Goal: Information Seeking & Learning: Learn about a topic

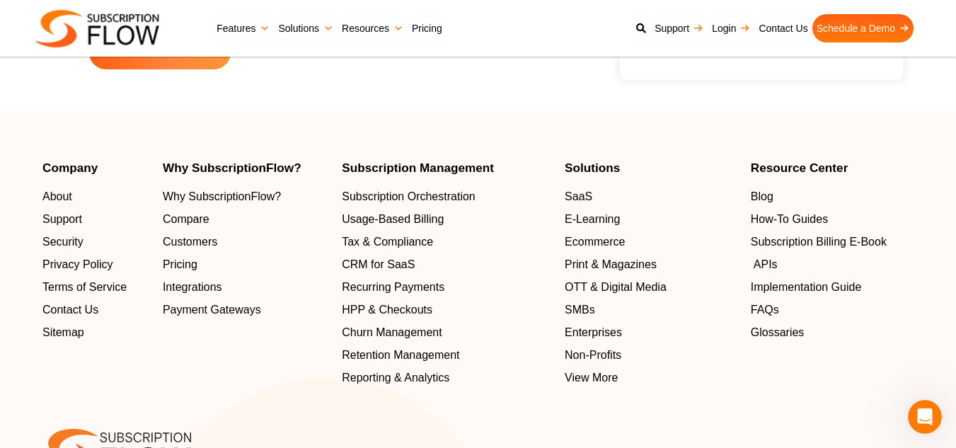
scroll to position [4839, 0]
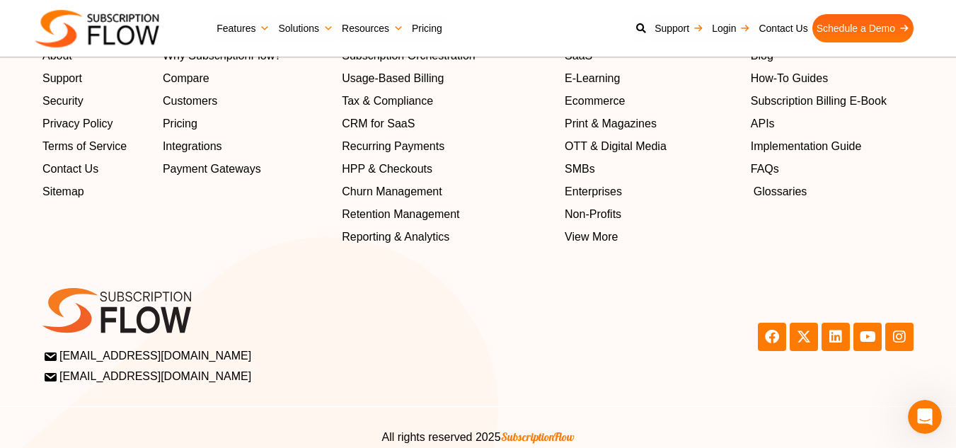
click at [761, 200] on span "Glossaries" at bounding box center [781, 191] width 54 height 17
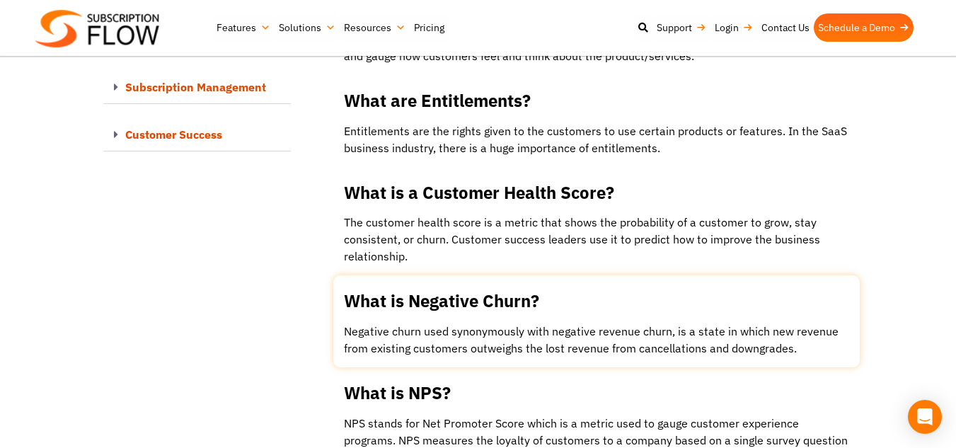
scroll to position [9837, 0]
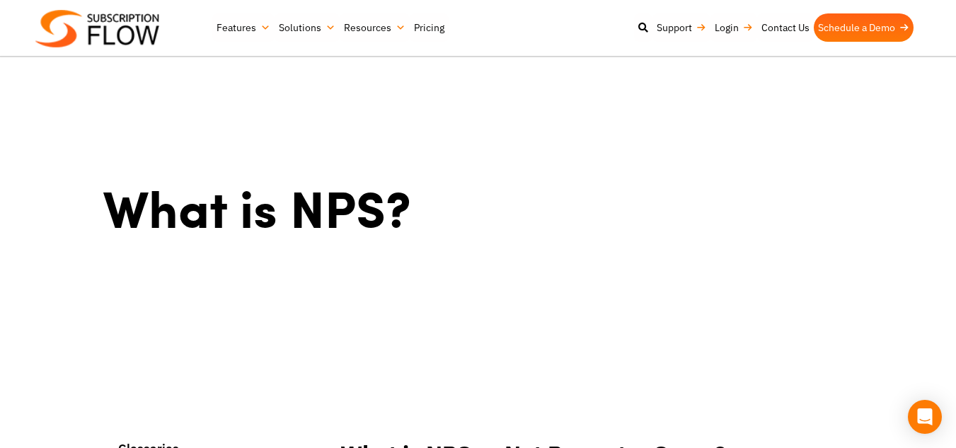
scroll to position [495, 0]
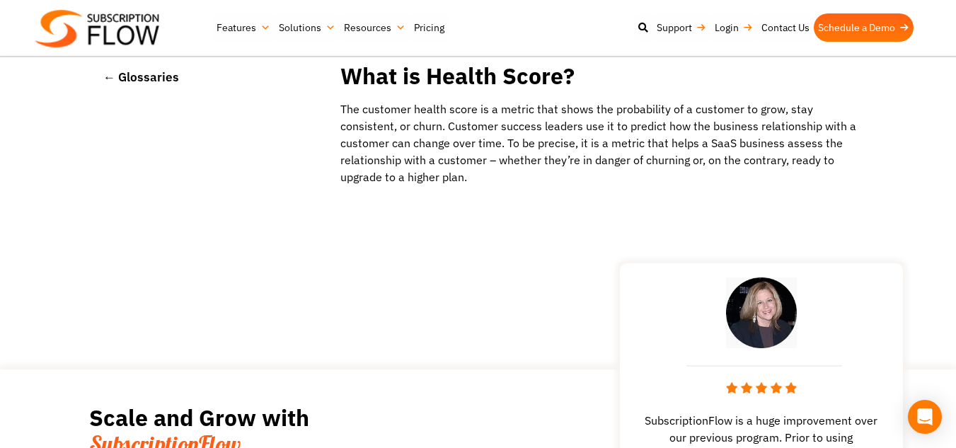
scroll to position [212, 0]
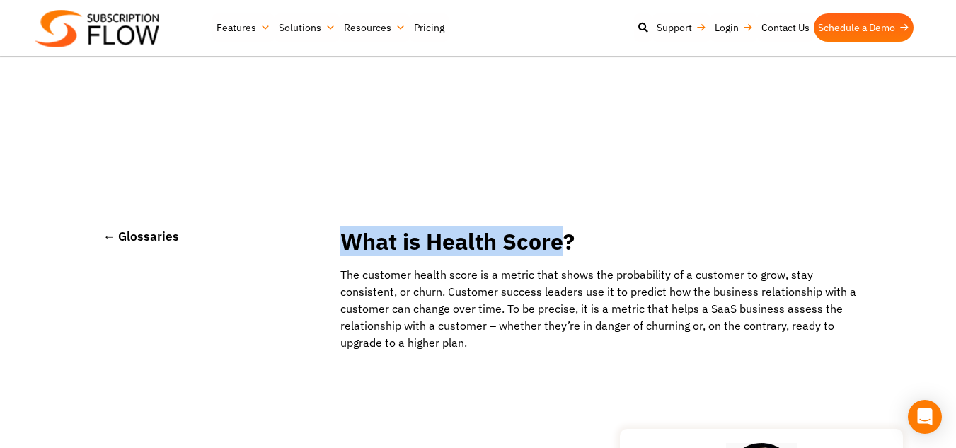
drag, startPoint x: 368, startPoint y: 236, endPoint x: 556, endPoint y: 237, distance: 188.2
click at [556, 237] on h2 "What is Health Score?" at bounding box center [596, 242] width 527 height 26
copy h2 "What is Health Score"
